Goal: Task Accomplishment & Management: Complete application form

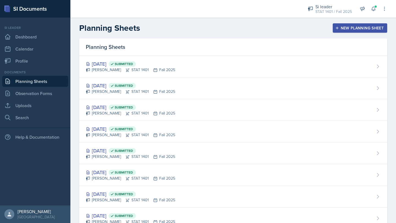
click at [198, 15] on div at bounding box center [184, 9] width 218 height 18
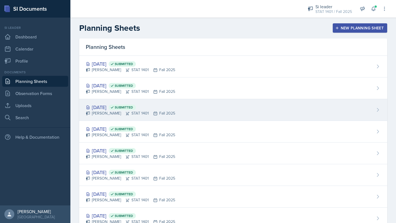
click at [114, 109] on icon at bounding box center [112, 107] width 4 height 4
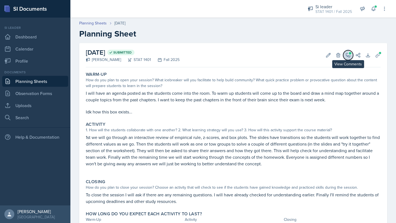
click at [349, 56] on icon at bounding box center [347, 54] width 5 height 5
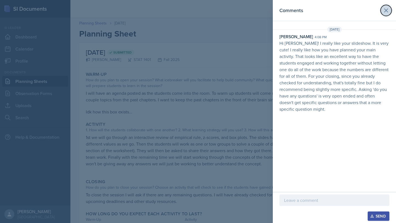
click at [384, 10] on icon at bounding box center [385, 10] width 7 height 7
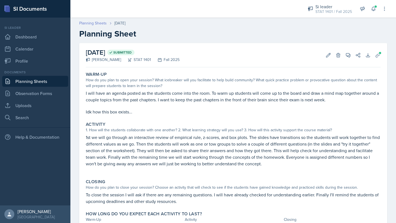
click at [96, 22] on link "Planning Sheets" at bounding box center [92, 23] width 27 height 6
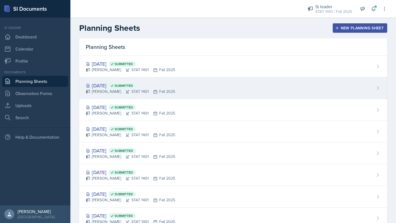
click at [124, 91] on div "[PERSON_NAME] STAT 1401 Fall 2025" at bounding box center [130, 92] width 89 height 6
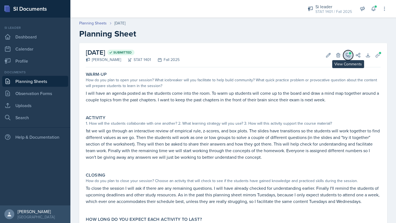
click at [348, 57] on icon at bounding box center [347, 54] width 5 height 5
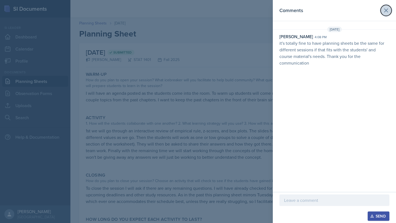
click at [385, 15] on button at bounding box center [385, 10] width 11 height 11
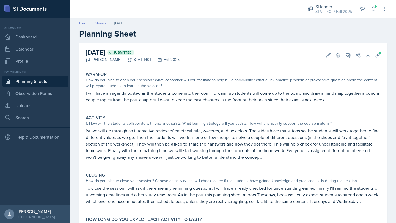
click at [98, 26] on link "Planning Sheets" at bounding box center [92, 23] width 27 height 6
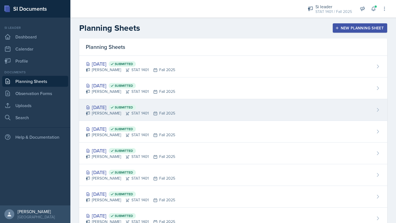
click at [121, 105] on div "[DATE] Submitted" at bounding box center [130, 107] width 89 height 7
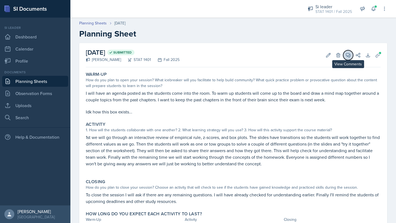
click at [347, 54] on icon at bounding box center [347, 54] width 5 height 5
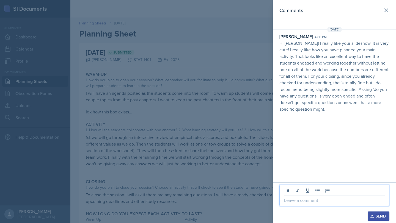
click at [317, 200] on p at bounding box center [334, 200] width 101 height 7
click at [372, 218] on div "Send" at bounding box center [378, 216] width 15 height 4
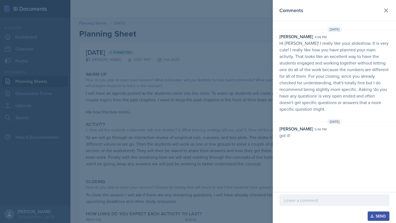
click at [196, 95] on div at bounding box center [198, 111] width 396 height 223
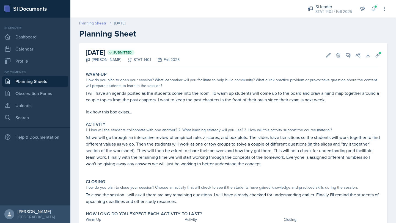
click at [86, 24] on link "Planning Sheets" at bounding box center [92, 23] width 27 height 6
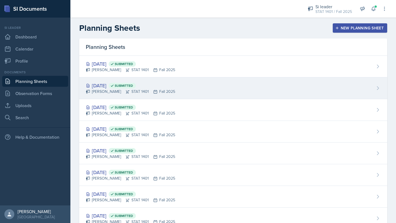
click at [101, 94] on div "[PERSON_NAME] STAT 1401 Fall 2025" at bounding box center [130, 92] width 89 height 6
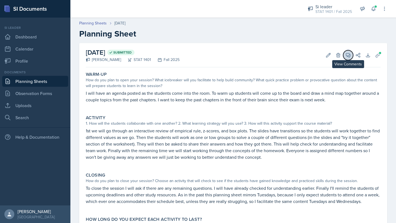
click at [350, 56] on icon at bounding box center [347, 54] width 5 height 5
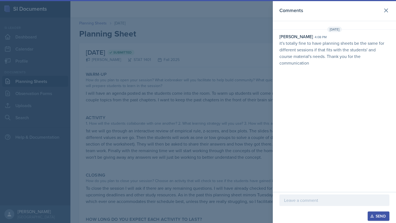
click at [326, 202] on p at bounding box center [334, 200] width 101 height 7
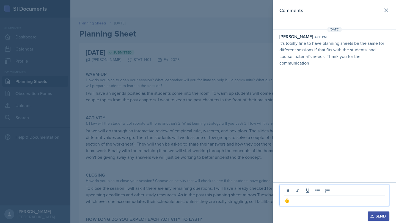
click at [376, 215] on div "Send" at bounding box center [378, 216] width 15 height 4
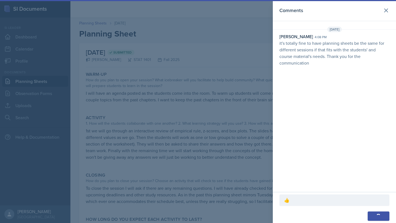
click at [226, 59] on div at bounding box center [198, 111] width 396 height 223
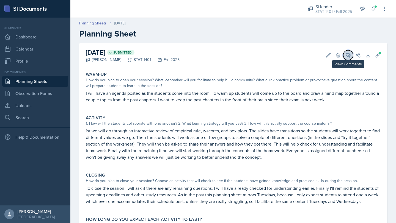
click at [348, 57] on icon at bounding box center [348, 55] width 4 height 4
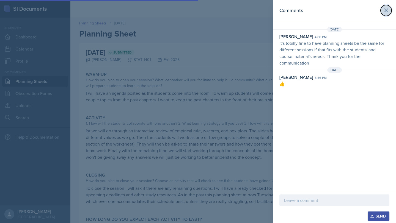
click at [383, 9] on icon at bounding box center [385, 10] width 7 height 7
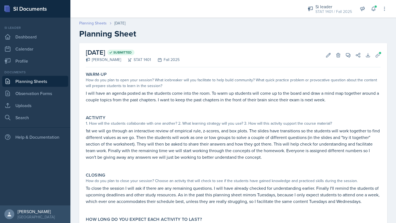
click at [102, 20] on link "Planning Sheets" at bounding box center [92, 23] width 27 height 6
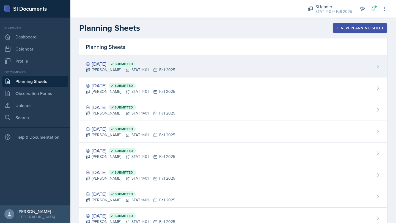
click at [124, 61] on div "[DATE] Submitted" at bounding box center [130, 63] width 89 height 7
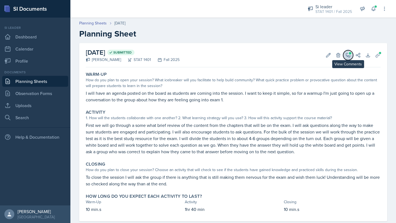
click at [351, 55] on button "View Comments" at bounding box center [348, 55] width 10 height 10
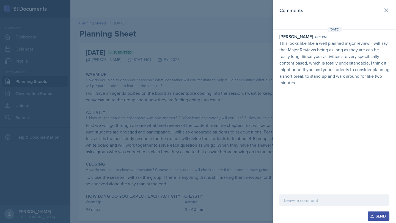
click at [320, 205] on div at bounding box center [334, 201] width 110 height 12
click at [380, 215] on div "Send" at bounding box center [378, 216] width 15 height 4
click at [239, 154] on div at bounding box center [198, 111] width 396 height 223
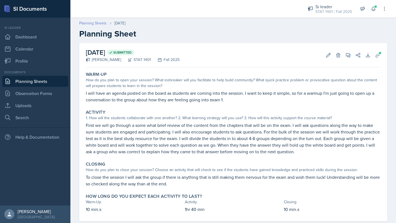
click at [102, 21] on link "Planning Sheets" at bounding box center [92, 23] width 27 height 6
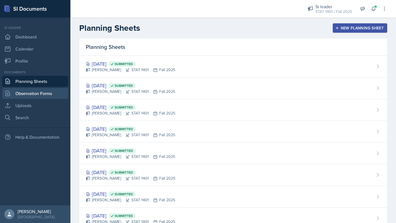
click at [57, 93] on link "Observation Forms" at bounding box center [35, 93] width 66 height 11
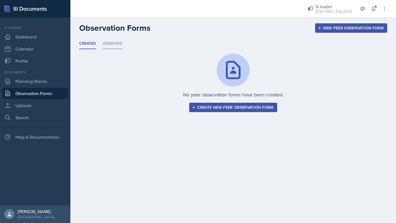
click at [112, 46] on li "Observed" at bounding box center [112, 43] width 20 height 11
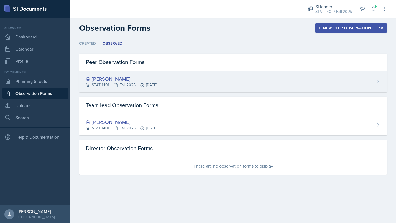
click at [96, 79] on div "[PERSON_NAME]" at bounding box center [121, 78] width 71 height 7
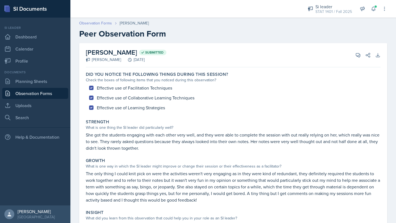
click at [91, 22] on link "Observation Forms" at bounding box center [95, 23] width 33 height 6
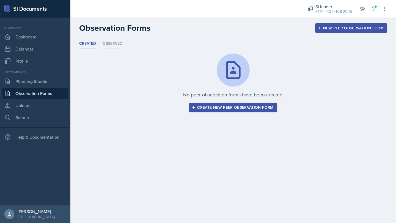
click at [103, 45] on li "Observed" at bounding box center [112, 43] width 20 height 11
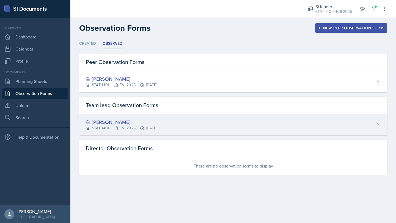
click at [109, 117] on div "[PERSON_NAME] STAT 1401 Fall 2025 [DATE]" at bounding box center [233, 124] width 308 height 21
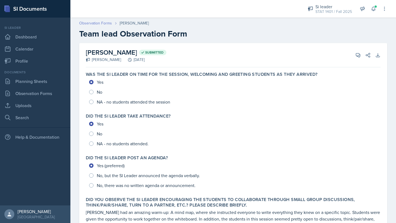
click at [96, 23] on link "Observation Forms" at bounding box center [95, 23] width 33 height 6
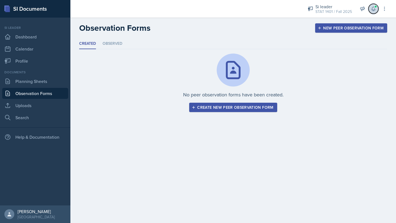
click at [372, 11] on icon at bounding box center [372, 8] width 5 height 5
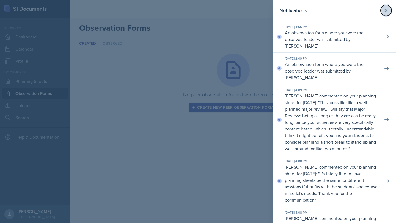
click at [384, 10] on icon at bounding box center [385, 10] width 7 height 7
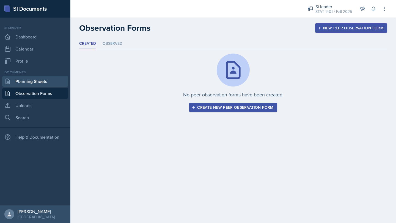
click at [34, 83] on link "Planning Sheets" at bounding box center [35, 81] width 66 height 11
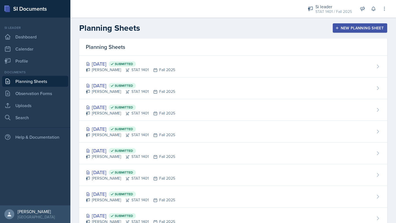
click at [349, 28] on div "New Planning Sheet" at bounding box center [359, 28] width 47 height 4
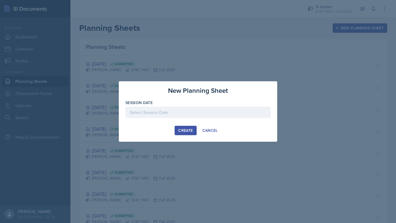
click at [203, 112] on div at bounding box center [197, 113] width 145 height 12
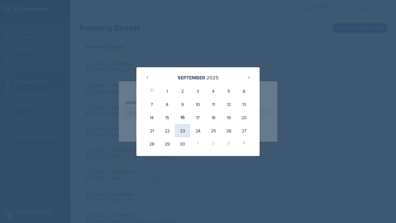
click at [181, 131] on div "23" at bounding box center [182, 130] width 15 height 13
type input "[DATE]"
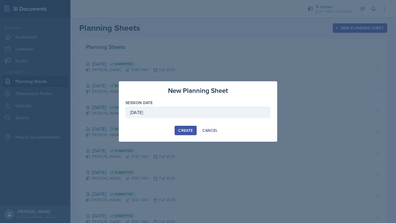
click at [184, 132] on div "Create" at bounding box center [185, 130] width 15 height 4
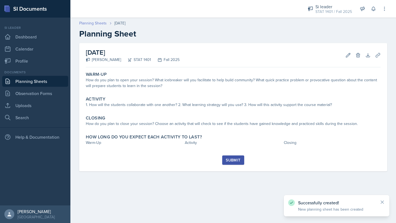
click at [86, 25] on link "Planning Sheets" at bounding box center [92, 23] width 27 height 6
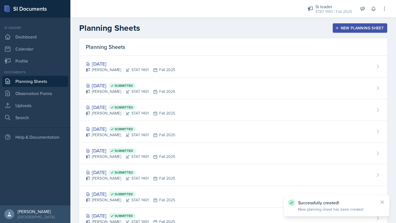
click at [347, 29] on div "New Planning Sheet" at bounding box center [359, 28] width 47 height 4
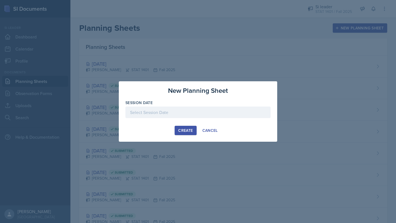
click at [214, 115] on div at bounding box center [197, 113] width 145 height 12
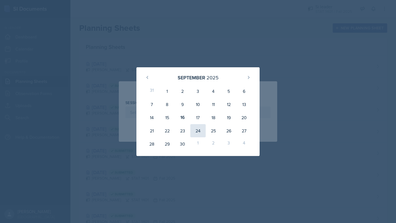
click at [198, 130] on div "24" at bounding box center [197, 130] width 15 height 13
type input "[DATE]"
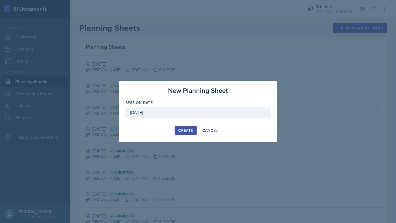
click at [185, 130] on div "Create" at bounding box center [185, 130] width 15 height 4
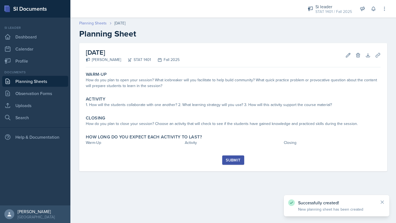
click at [100, 22] on link "Planning Sheets" at bounding box center [92, 23] width 27 height 6
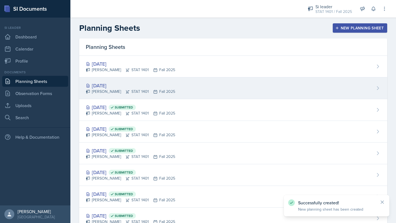
click at [129, 91] on div "[PERSON_NAME] STAT 1401 Fall 2025" at bounding box center [130, 92] width 89 height 6
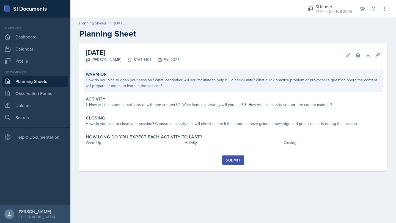
click at [144, 87] on div "How do you plan to open your session? What icebreaker will you facilitate to he…" at bounding box center [233, 83] width 295 height 12
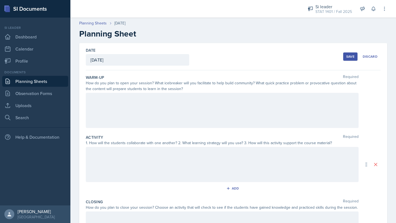
click at [139, 105] on div at bounding box center [222, 110] width 273 height 35
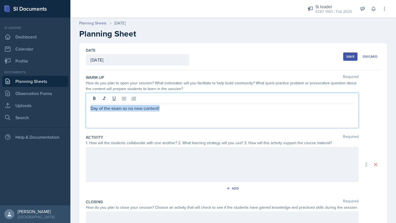
drag, startPoint x: 167, startPoint y: 111, endPoint x: 82, endPoint y: 110, distance: 85.7
click at [82, 110] on div "Date [DATE] [DATE] 31 1 2 3 4 5 6 7 8 9 10 11 12 13 14 15 16 17 18 19 20 21 22 …" at bounding box center [233, 164] width 308 height 243
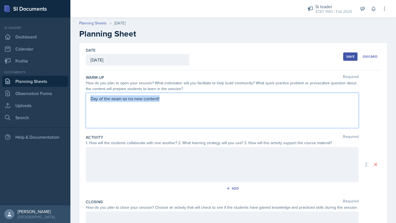
copy p "Day of the exam so no new content!"
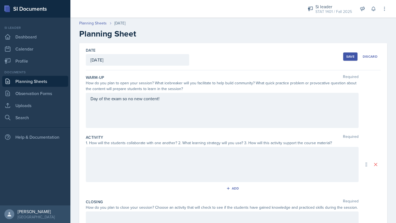
click at [113, 166] on div at bounding box center [222, 164] width 273 height 35
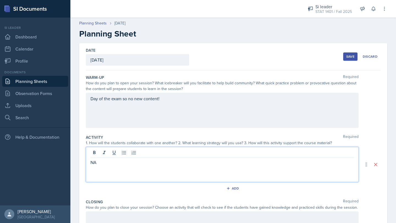
scroll to position [76, 0]
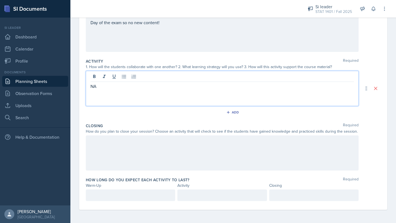
click at [121, 148] on div at bounding box center [222, 152] width 273 height 35
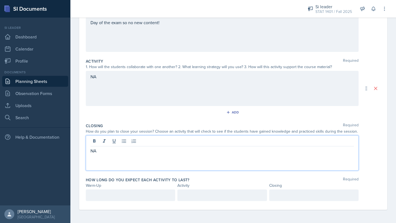
click at [120, 197] on p at bounding box center [130, 195] width 80 height 7
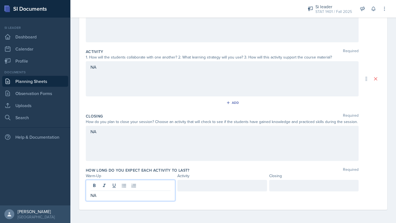
click at [194, 186] on div at bounding box center [221, 186] width 89 height 12
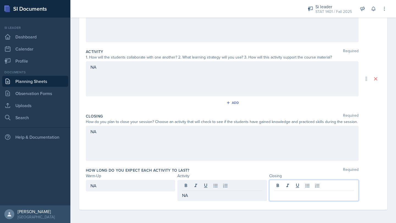
click at [294, 184] on div at bounding box center [313, 190] width 89 height 21
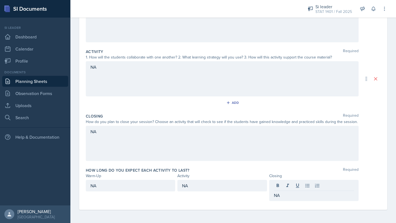
click at [291, 158] on div "NA" at bounding box center [222, 143] width 273 height 35
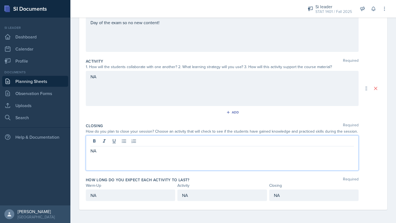
click at [287, 178] on div "How long do you expect each activity to last? Required" at bounding box center [233, 179] width 295 height 5
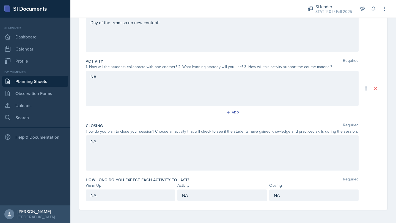
scroll to position [0, 0]
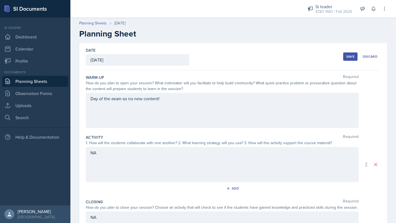
click at [348, 59] on button "Save" at bounding box center [350, 56] width 14 height 8
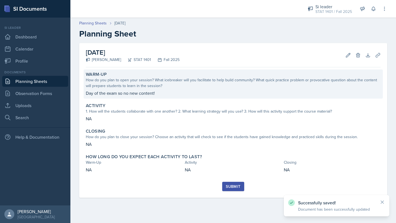
click at [192, 93] on p "Day of the exam so no new content!" at bounding box center [233, 93] width 295 height 7
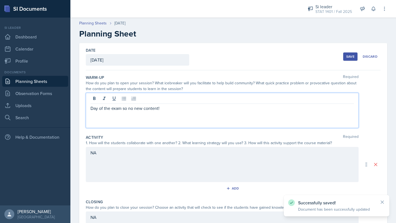
click at [178, 97] on div "Day of the exam so no new content!" at bounding box center [222, 110] width 273 height 35
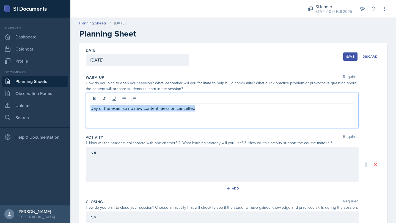
drag, startPoint x: 201, startPoint y: 109, endPoint x: 84, endPoint y: 108, distance: 117.9
click at [84, 108] on div "Date [DATE] [DATE] 31 1 2 3 4 5 6 7 8 9 10 11 12 13 14 15 16 17 18 19 20 21 22 …" at bounding box center [233, 164] width 308 height 243
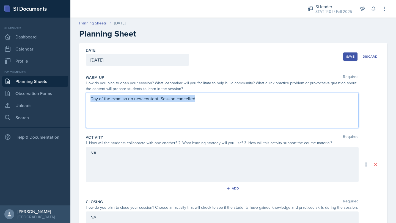
copy p "Day of the exam so no new content! Session cancelled"
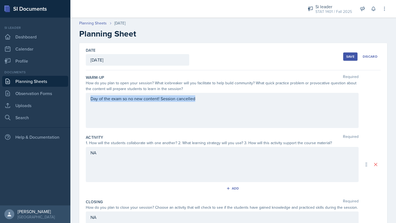
click at [347, 59] on div "Save" at bounding box center [350, 56] width 8 height 4
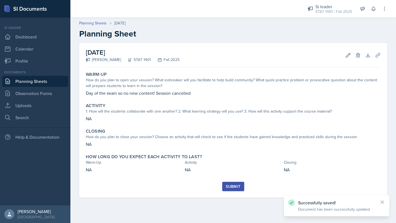
click at [238, 184] on div "Submit" at bounding box center [233, 186] width 15 height 4
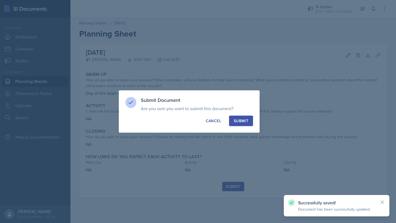
click at [243, 121] on div "Submit" at bounding box center [241, 120] width 15 height 5
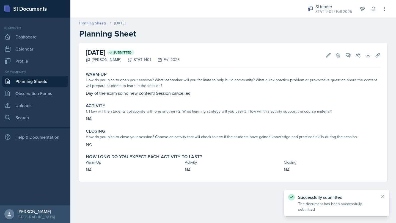
click at [97, 24] on link "Planning Sheets" at bounding box center [92, 23] width 27 height 6
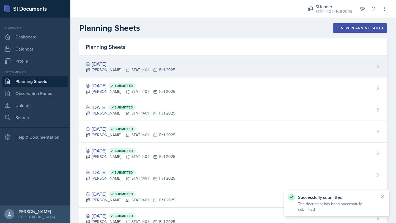
click at [109, 68] on div "[PERSON_NAME] STAT 1401 Fall 2025" at bounding box center [130, 70] width 89 height 6
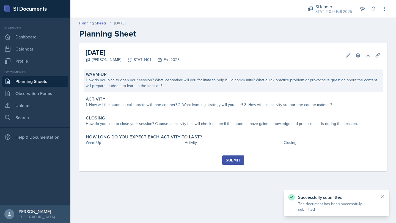
click at [119, 80] on div "How do you plan to open your session? What icebreaker will you facilitate to he…" at bounding box center [233, 83] width 295 height 12
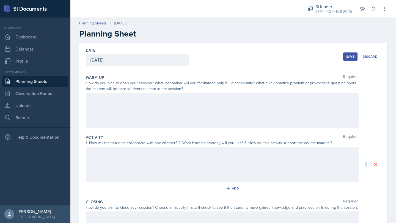
click at [143, 109] on div at bounding box center [222, 110] width 273 height 35
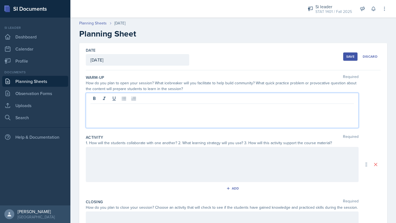
paste div
click at [103, 109] on p "Day of the exam so no new content! Session cancelled" at bounding box center [221, 108] width 263 height 7
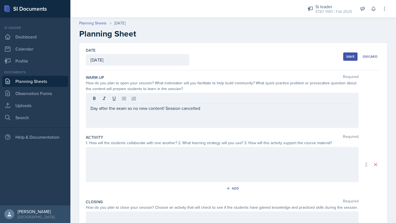
click at [123, 163] on div at bounding box center [222, 164] width 273 height 35
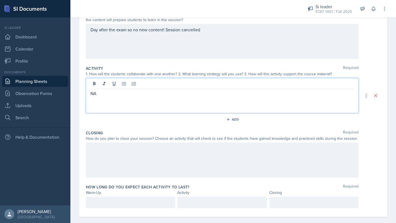
scroll to position [76, 0]
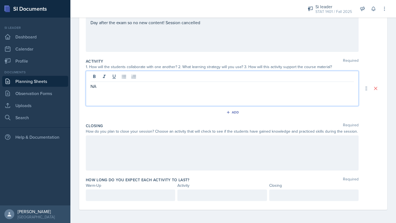
click at [127, 147] on div at bounding box center [222, 152] width 273 height 35
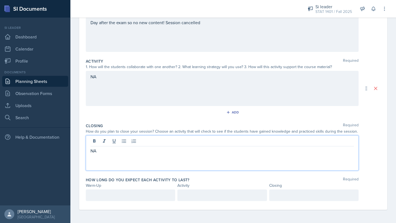
click at [131, 194] on p at bounding box center [130, 195] width 80 height 7
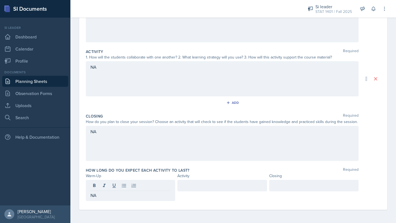
click at [195, 190] on div at bounding box center [221, 186] width 89 height 12
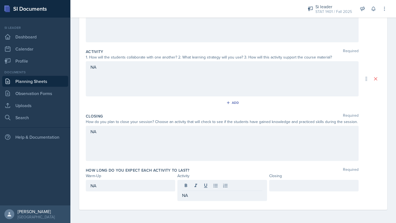
click at [290, 190] on div at bounding box center [313, 186] width 89 height 12
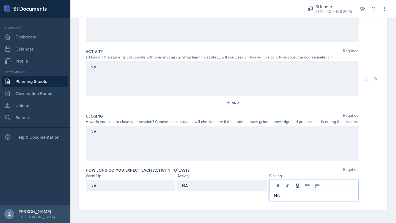
click at [260, 167] on div "How long do you expect each activity to last? Required Warm-Up Activity Closing…" at bounding box center [233, 185] width 295 height 40
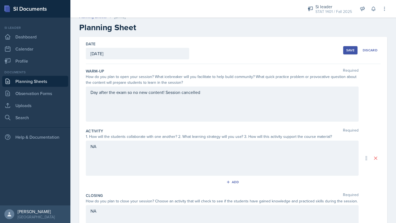
scroll to position [0, 0]
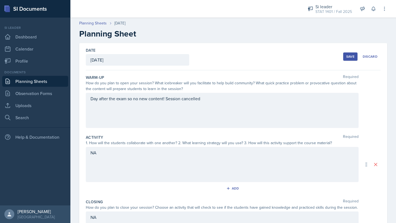
click at [348, 59] on button "Save" at bounding box center [350, 56] width 14 height 8
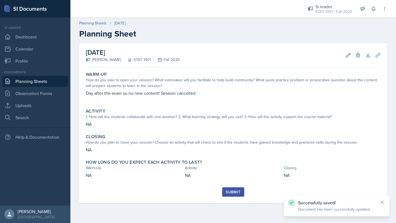
click at [236, 198] on div "Submit" at bounding box center [233, 195] width 295 height 16
click at [235, 190] on div "Submit" at bounding box center [233, 192] width 15 height 4
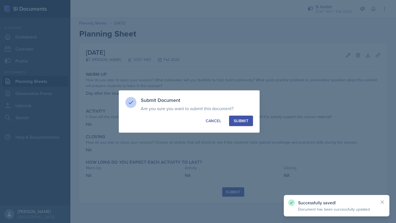
click at [243, 120] on div "Submit" at bounding box center [241, 120] width 15 height 5
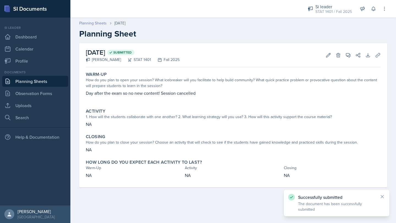
click at [94, 23] on link "Planning Sheets" at bounding box center [92, 23] width 27 height 6
